Goal: Find specific page/section: Find specific page/section

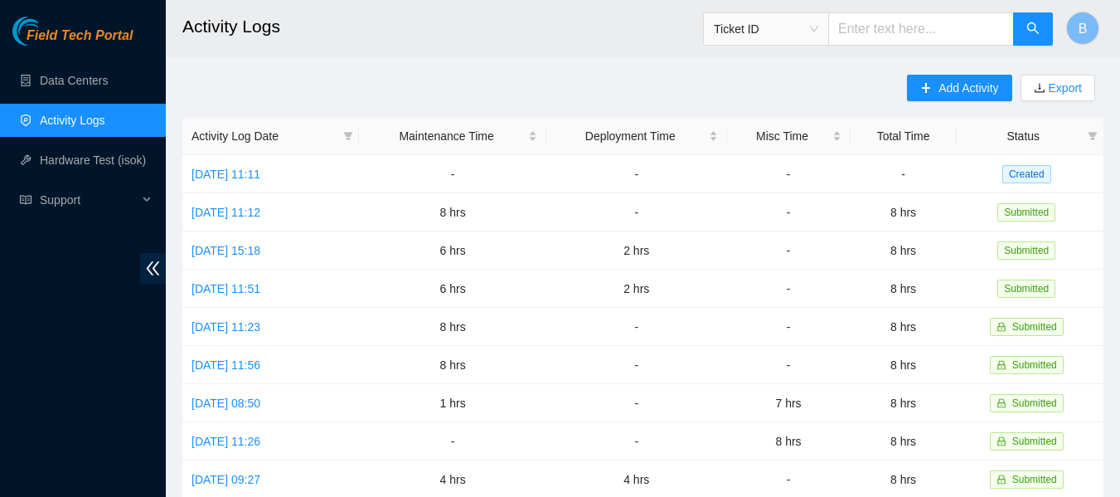
click at [517, 48] on h2 "Activity Logs" at bounding box center [562, 26] width 761 height 53
click at [257, 174] on link "[DATE] 11:11" at bounding box center [225, 173] width 69 height 13
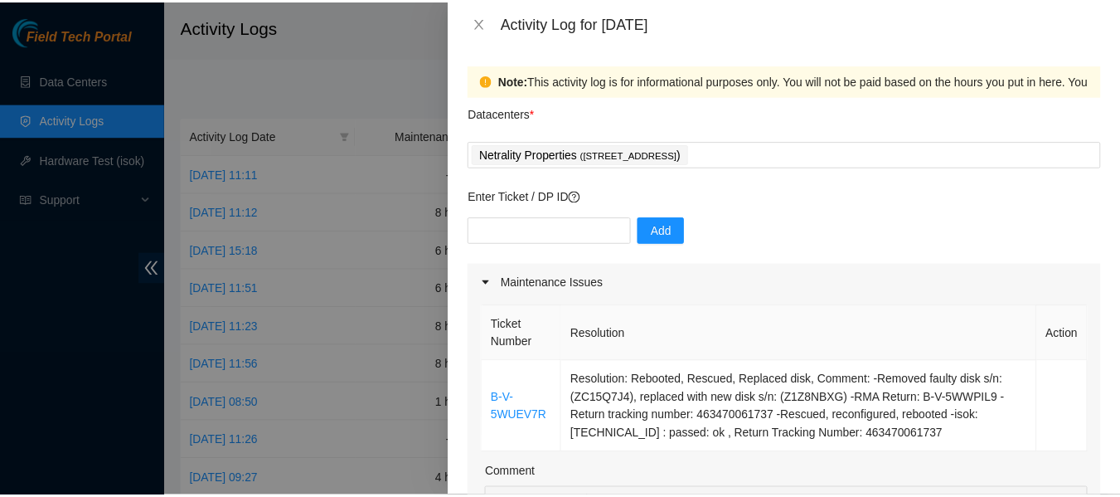
scroll to position [68, 0]
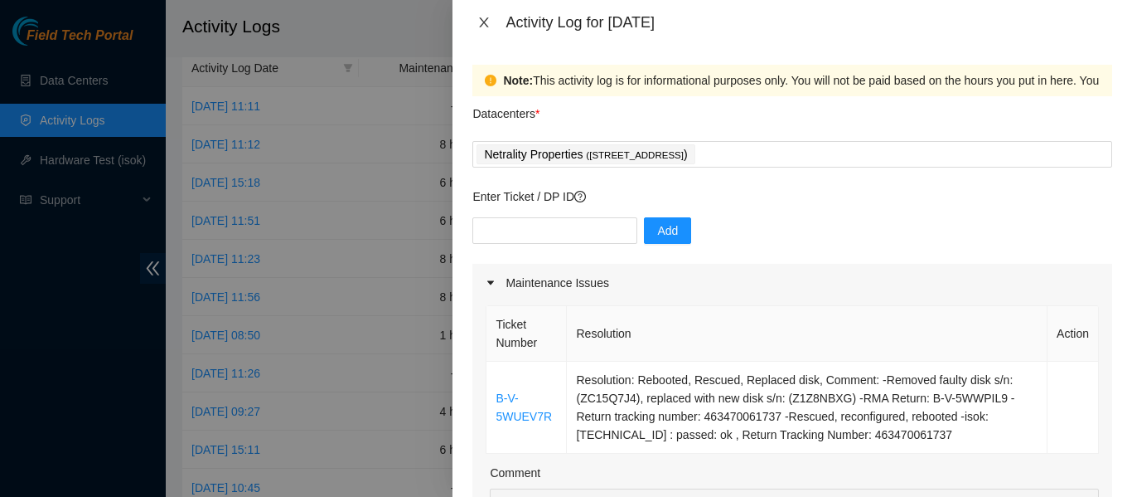
click at [480, 20] on icon "close" at bounding box center [483, 22] width 13 height 13
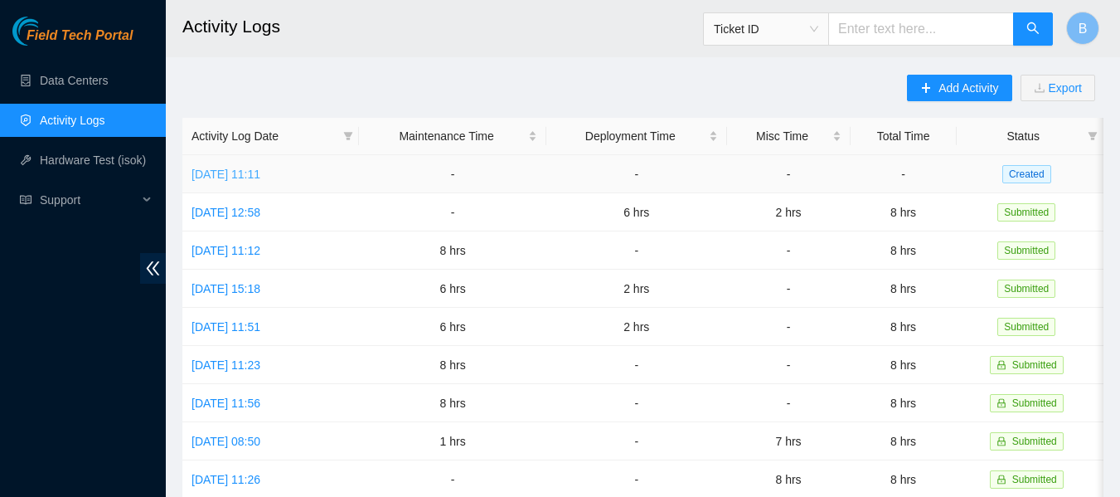
click at [255, 167] on link "[DATE] 11:11" at bounding box center [225, 173] width 69 height 13
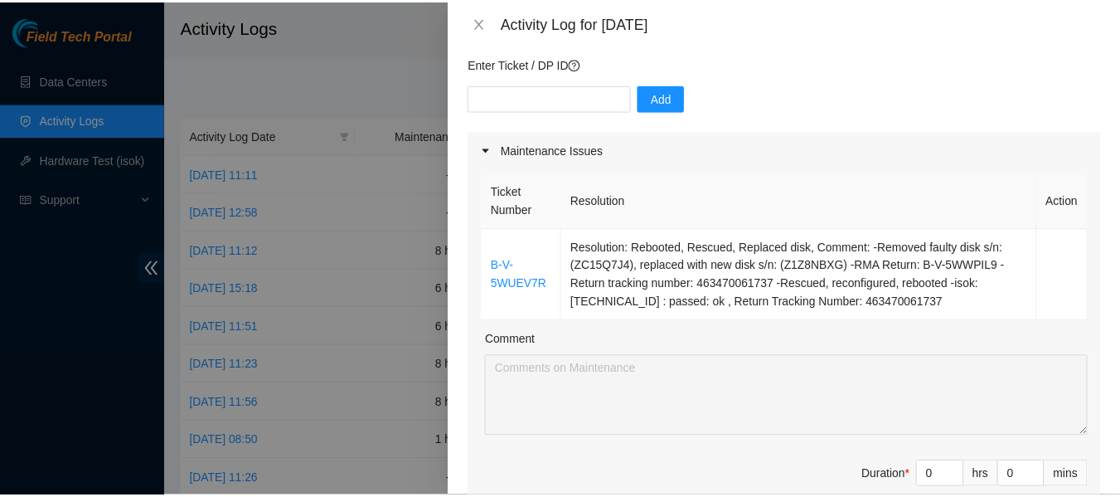
scroll to position [139, 0]
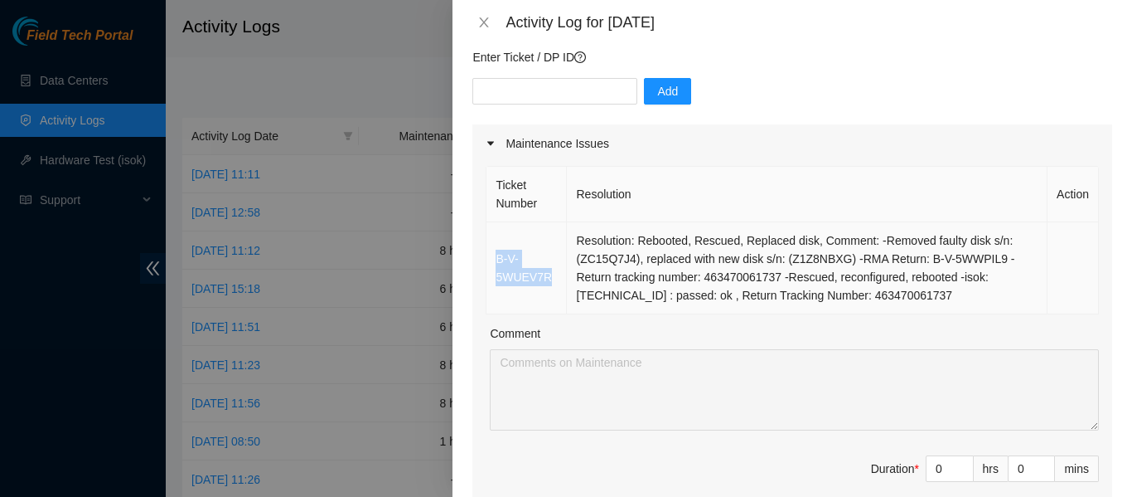
drag, startPoint x: 552, startPoint y: 278, endPoint x: 488, endPoint y: 260, distance: 66.2
click at [488, 260] on td "B-V-5WUEV7R" at bounding box center [527, 268] width 80 height 92
copy link "B-V-5WUEV7R"
click at [481, 27] on icon "close" at bounding box center [484, 22] width 9 height 10
